Goal: Task Accomplishment & Management: Manage account settings

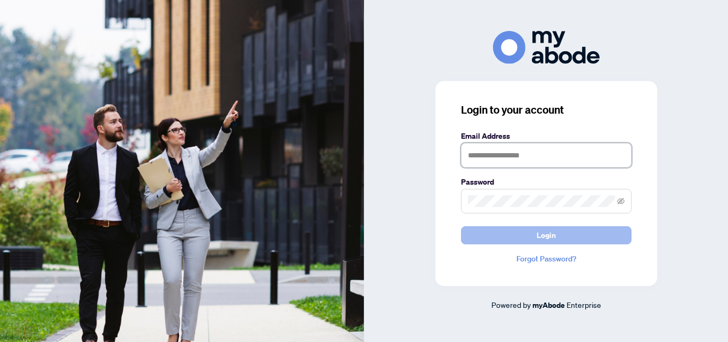
type input "**********"
click at [544, 234] on span "Login" at bounding box center [546, 235] width 19 height 17
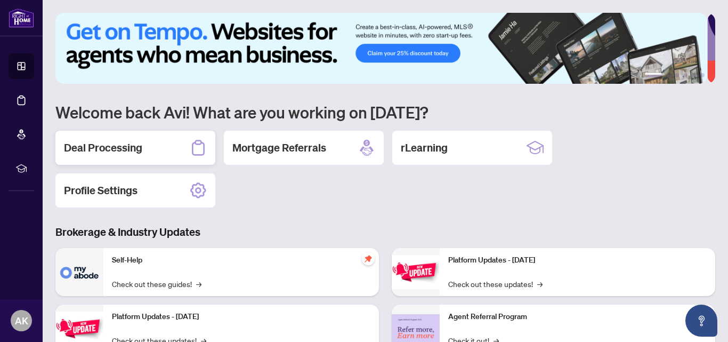
click at [111, 149] on h2 "Deal Processing" at bounding box center [103, 147] width 78 height 15
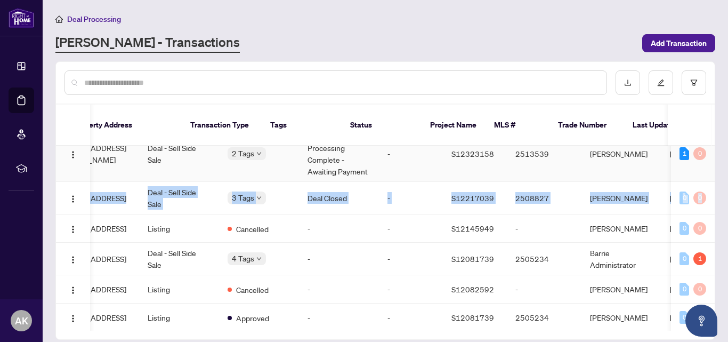
scroll to position [0, 143]
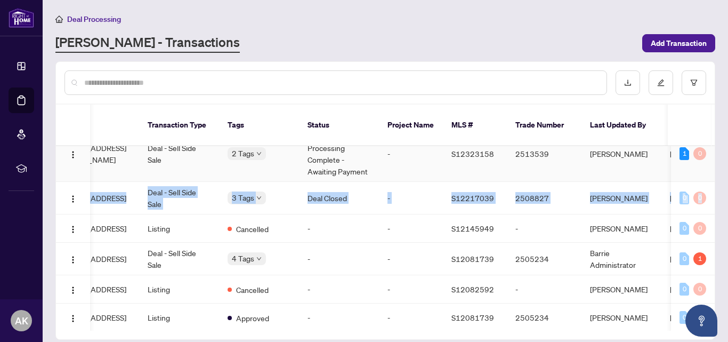
drag, startPoint x: 711, startPoint y: 170, endPoint x: 711, endPoint y: 143, distance: 26.7
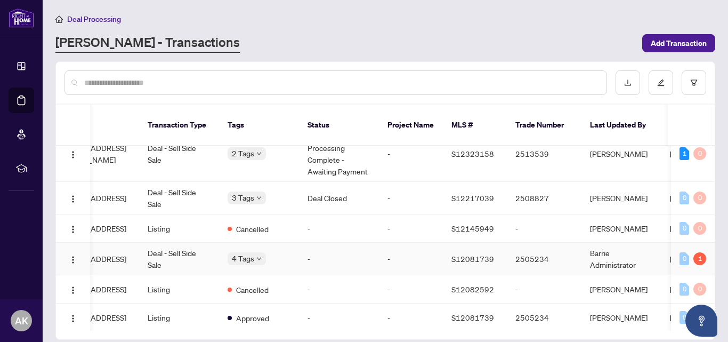
click at [296, 262] on td "4 Tags" at bounding box center [259, 259] width 80 height 33
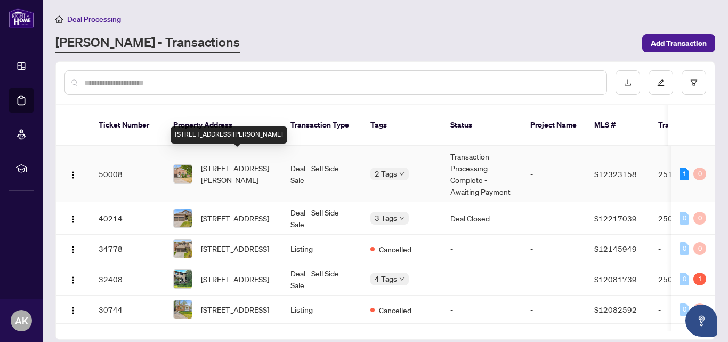
click at [241, 169] on span "[STREET_ADDRESS][PERSON_NAME]" at bounding box center [237, 173] width 73 height 23
